Goal: Task Accomplishment & Management: Manage account settings

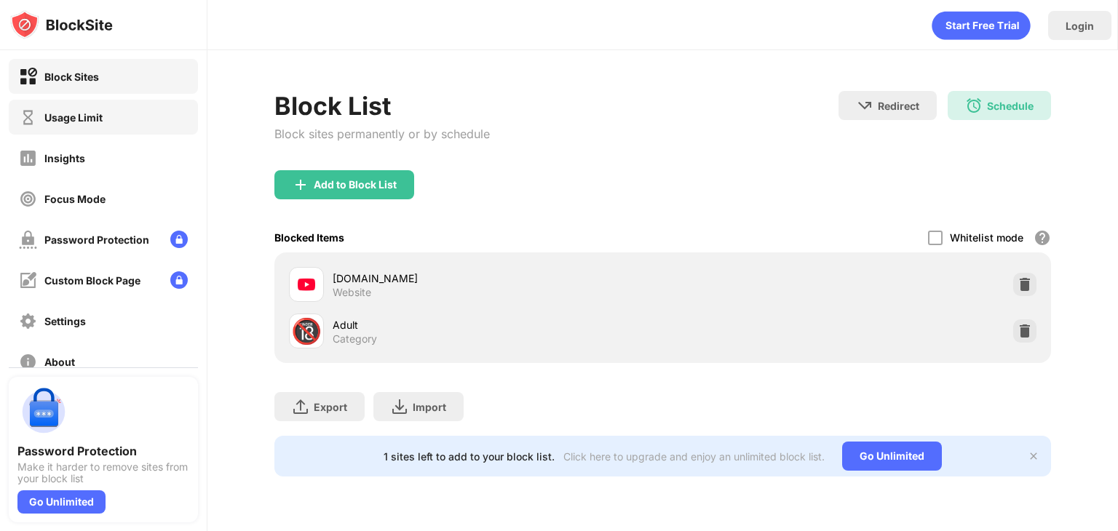
click at [96, 116] on div "Usage Limit" at bounding box center [73, 117] width 58 height 12
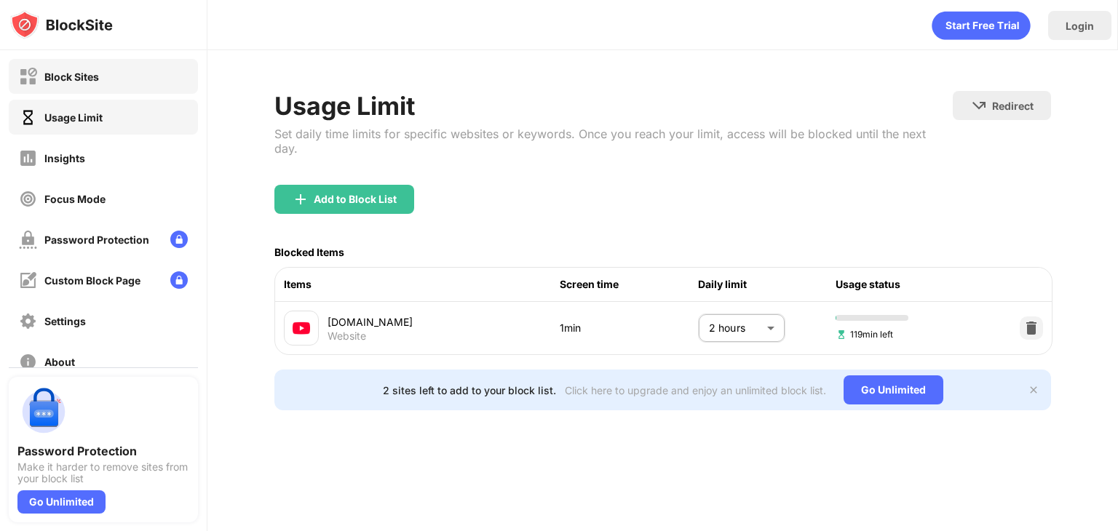
click at [84, 81] on div "Block Sites" at bounding box center [71, 77] width 55 height 12
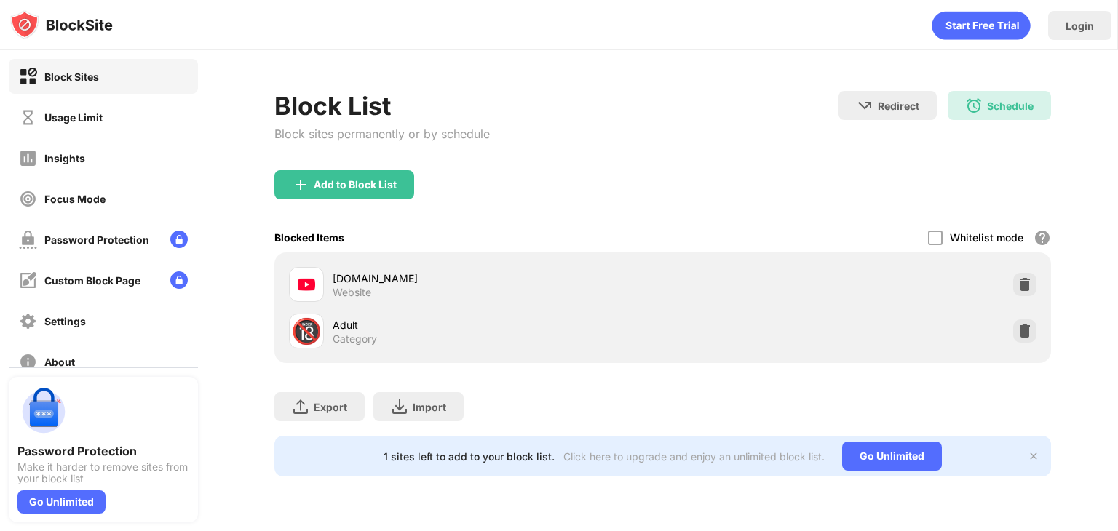
click at [1038, 457] on img at bounding box center [1034, 456] width 12 height 12
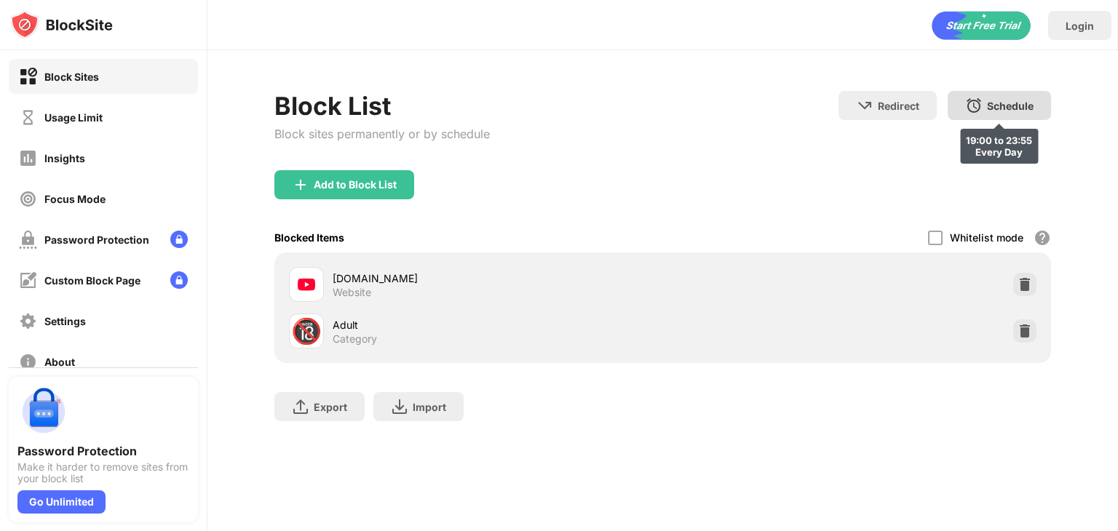
click at [996, 100] on div "Schedule" at bounding box center [1010, 106] width 47 height 12
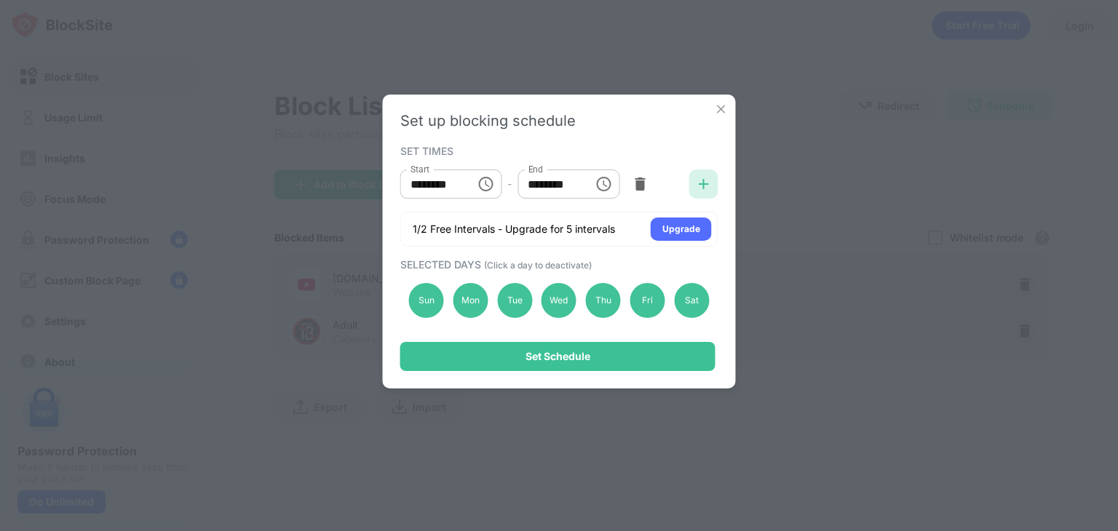
click at [704, 186] on img at bounding box center [703, 184] width 15 height 15
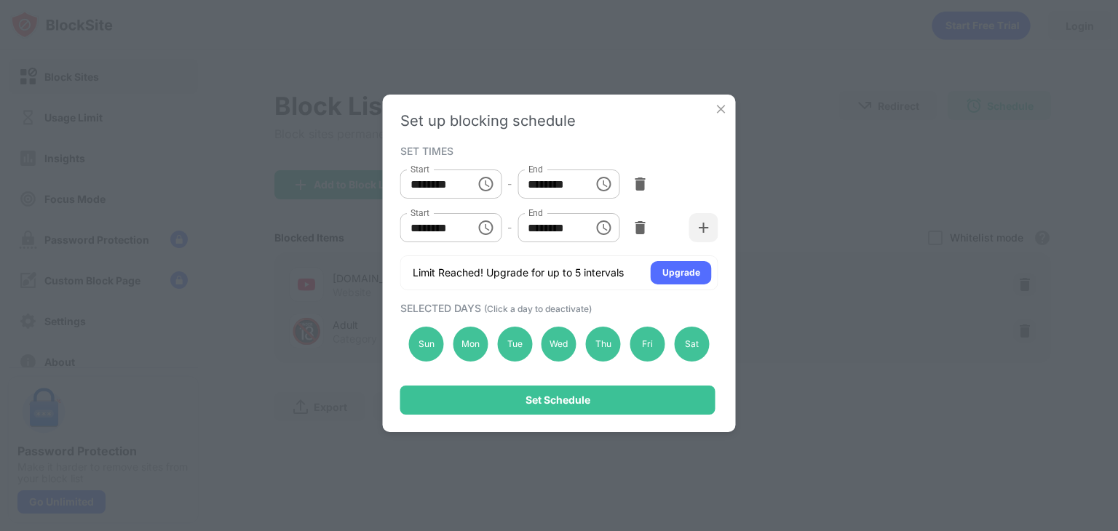
click at [461, 229] on input "********" at bounding box center [432, 227] width 65 height 29
click at [480, 234] on icon "Choose time, selected time is 10:00 AM" at bounding box center [485, 227] width 17 height 17
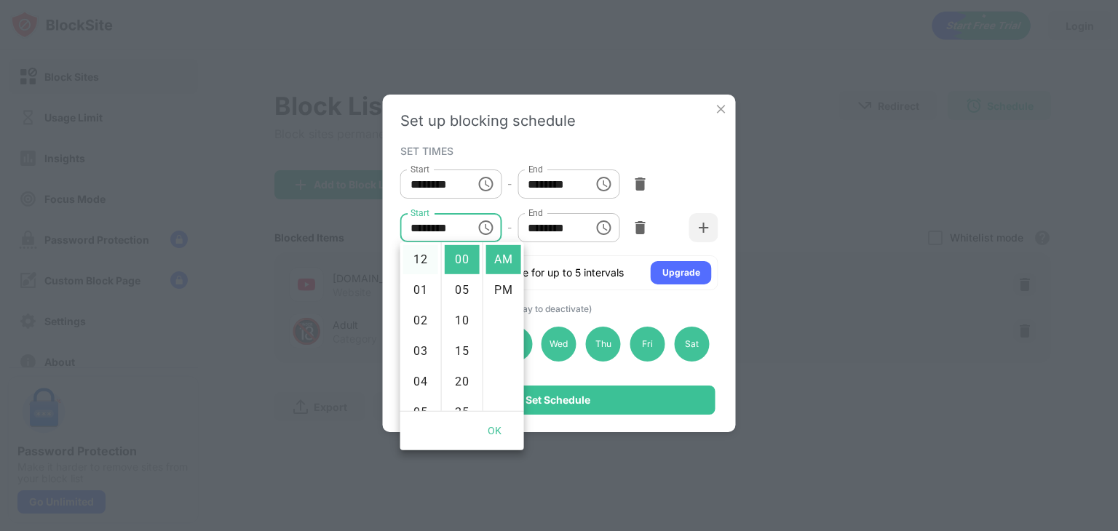
click at [426, 261] on li "12" at bounding box center [420, 259] width 35 height 29
type input "********"
click at [500, 432] on button "OK" at bounding box center [495, 431] width 47 height 27
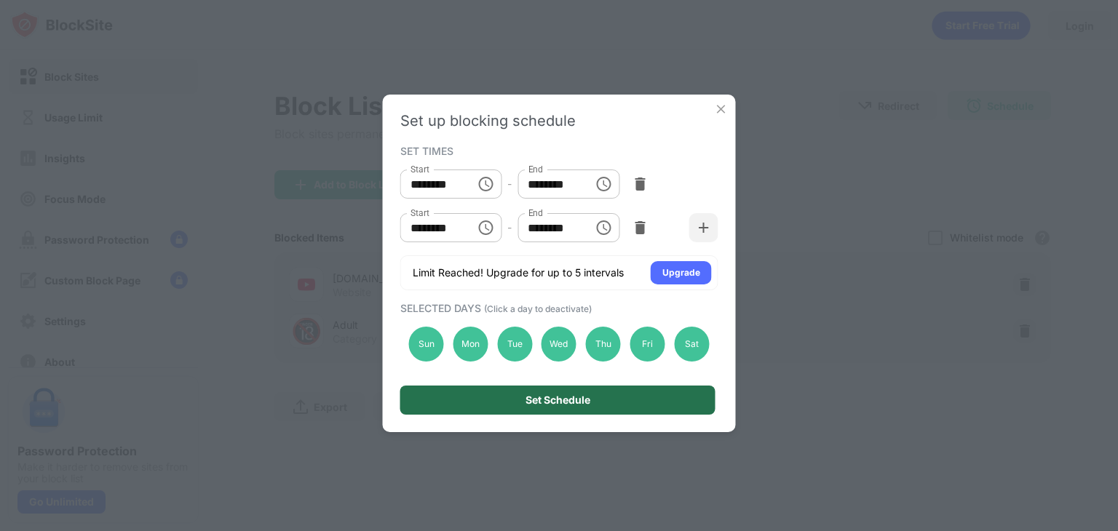
click at [541, 400] on div "Set Schedule" at bounding box center [557, 400] width 65 height 12
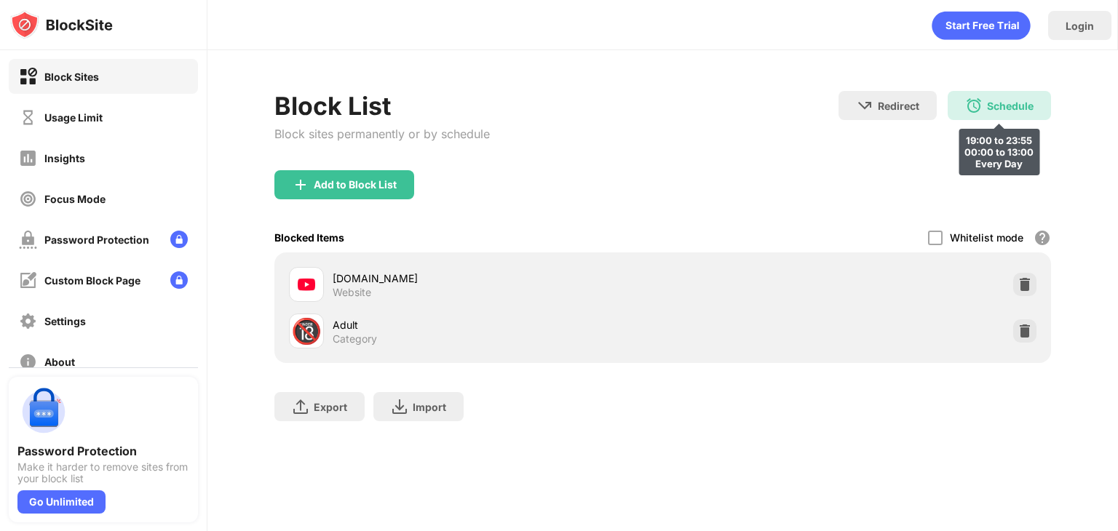
click at [971, 118] on div "Schedule 19:00 to 23:55 00:00 to 13:00 Every Day" at bounding box center [999, 105] width 103 height 29
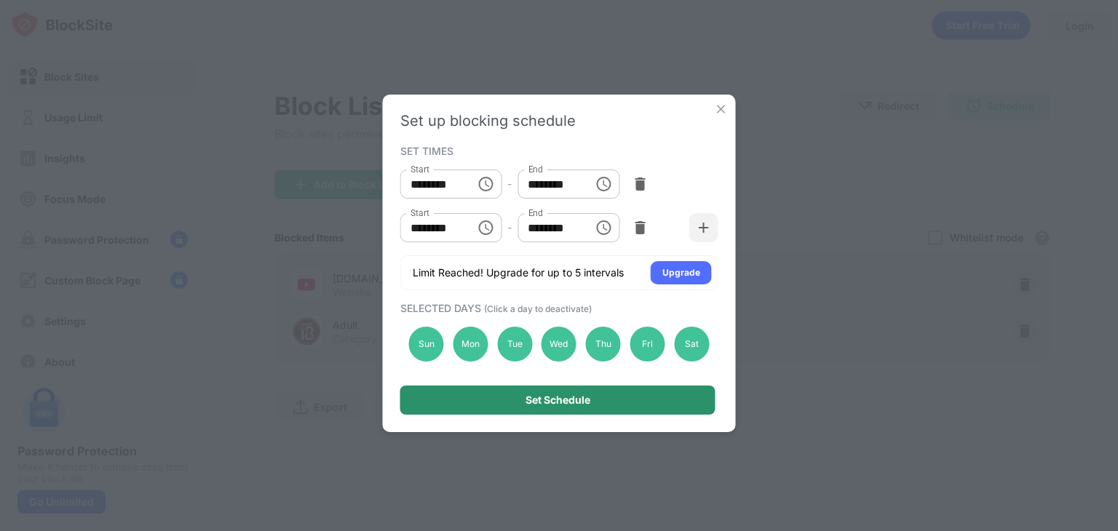
click at [640, 400] on div "Set Schedule" at bounding box center [557, 400] width 315 height 29
